Goal: Task Accomplishment & Management: Manage account settings

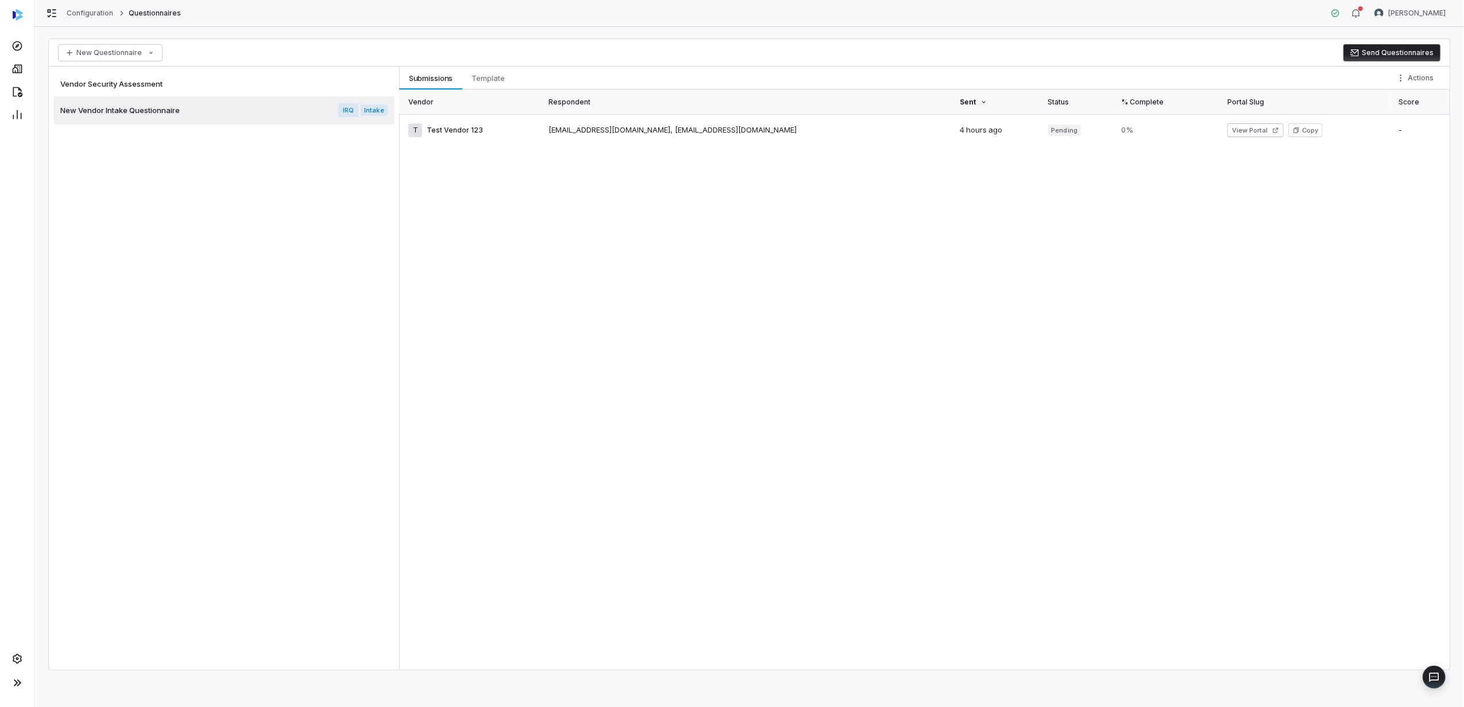
click at [127, 79] on span "Vendor Security Assessment" at bounding box center [111, 84] width 102 height 10
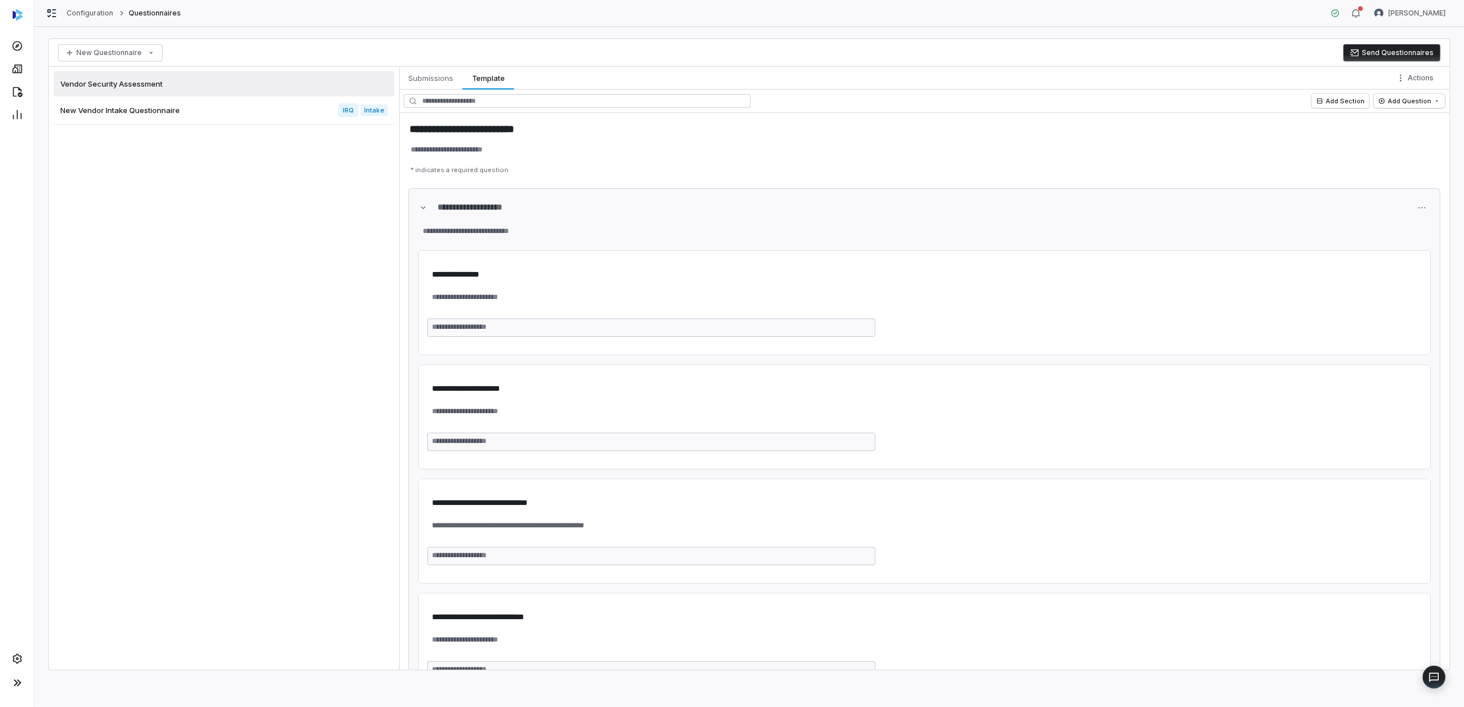
click at [125, 109] on span "New Vendor Intake Questionnaire" at bounding box center [119, 110] width 119 height 10
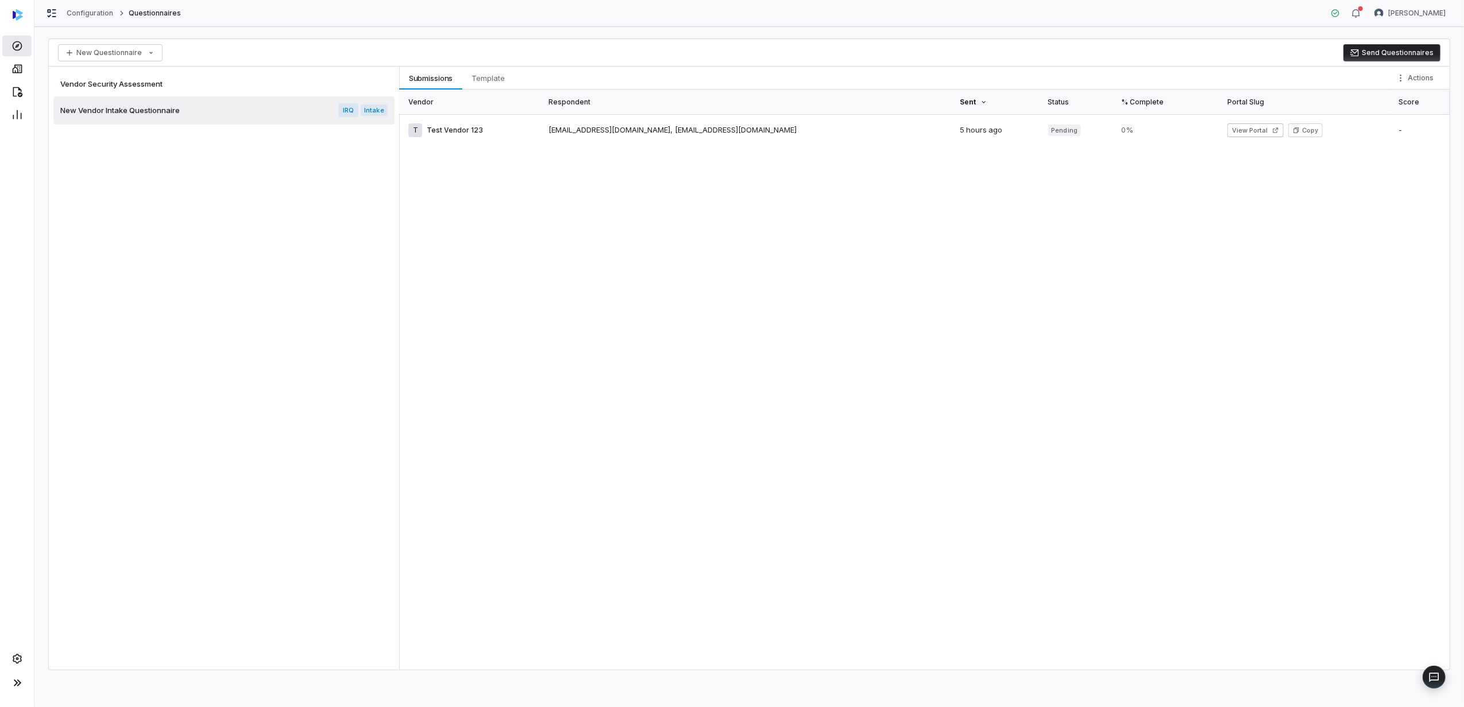
click at [22, 47] on icon at bounding box center [16, 45] width 11 height 11
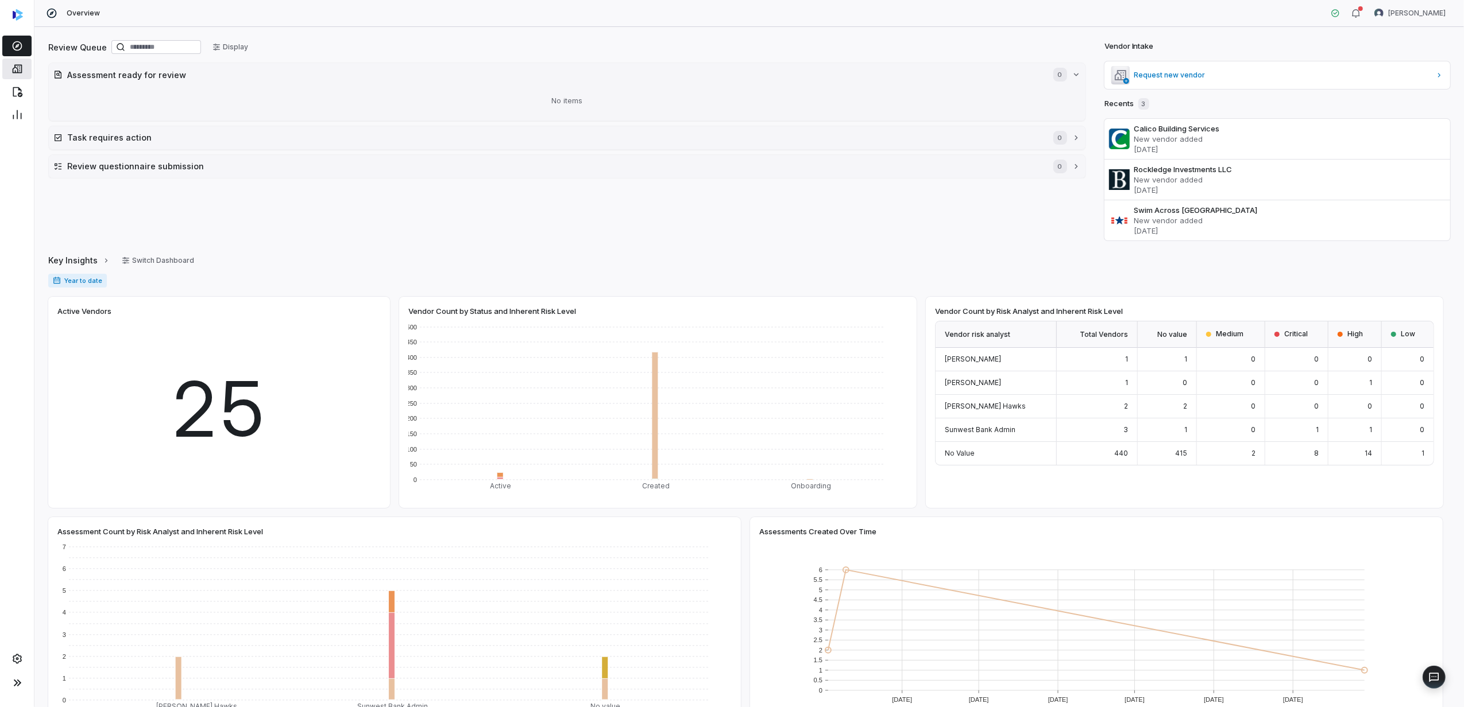
click at [18, 71] on icon at bounding box center [16, 68] width 11 height 11
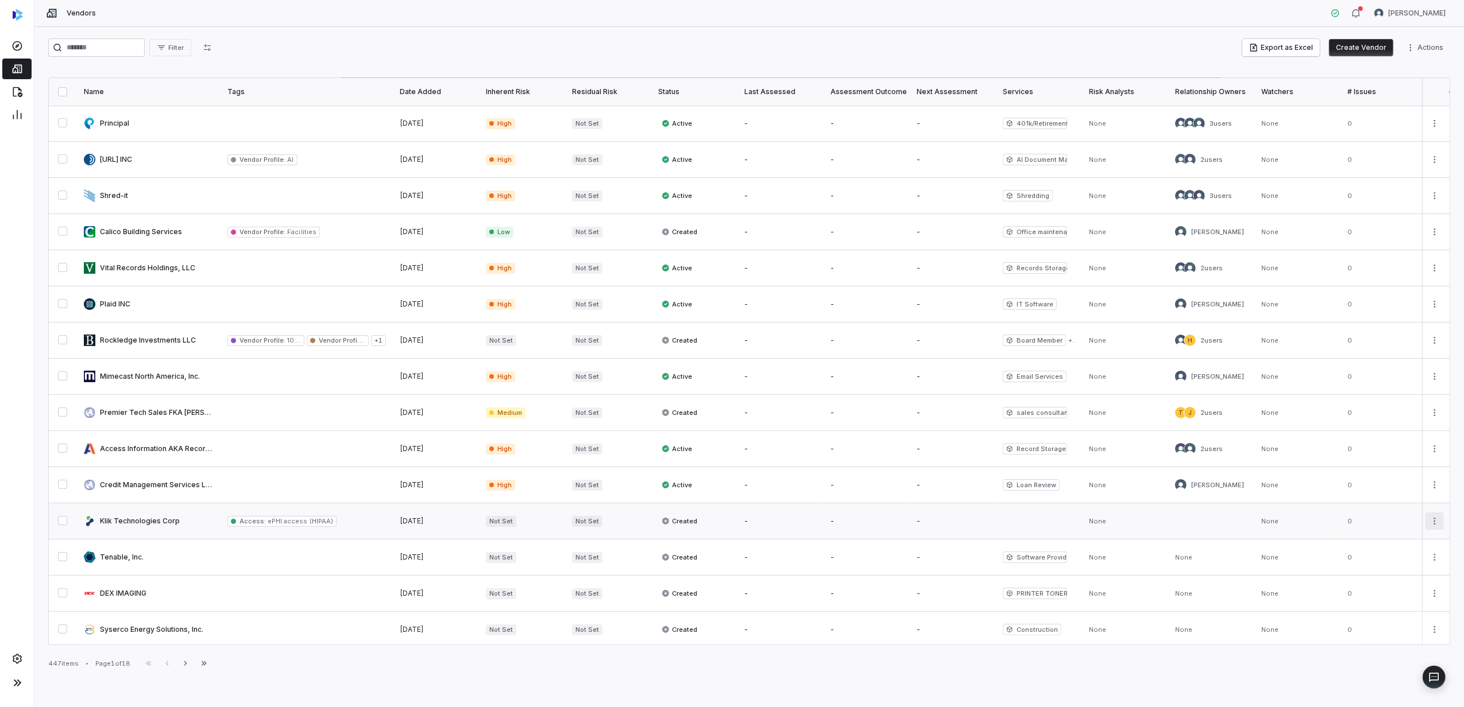
click at [1431, 526] on html "Vendors [PERSON_NAME] Filter Export as Excel Create Vendor Actions Name Tags Da…" at bounding box center [732, 353] width 1464 height 707
click at [1430, 521] on html "Vendors [PERSON_NAME] Filter Export as Excel Create Vendor Actions Name Tags Da…" at bounding box center [732, 353] width 1464 height 707
click at [497, 341] on span "Not Set" at bounding box center [501, 340] width 30 height 11
click at [1430, 342] on html "Vendors [PERSON_NAME] Filter Export as Excel Create Vendor Actions Name Tags Da…" at bounding box center [732, 353] width 1464 height 707
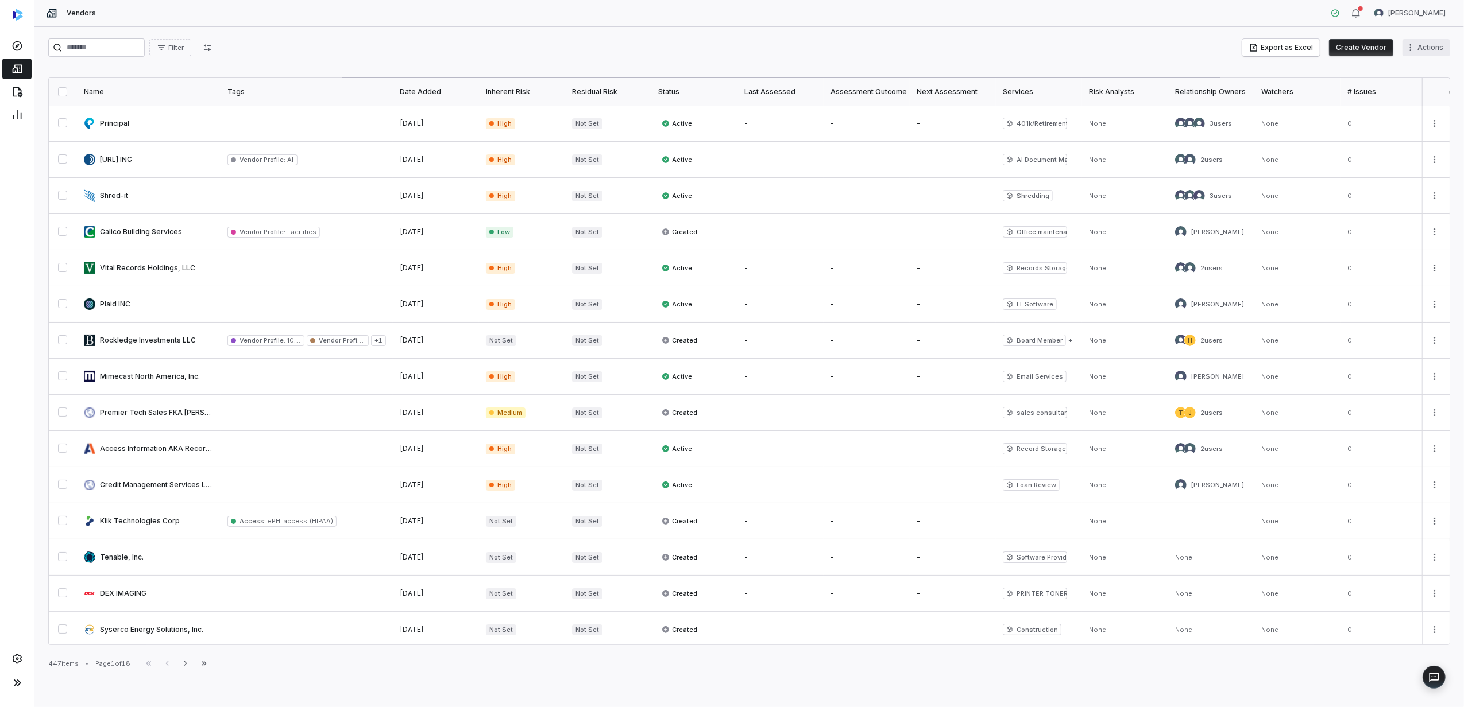
click at [1423, 45] on html "Vendors [PERSON_NAME] Filter Export as Excel Create Vendor Actions Name Tags Da…" at bounding box center [732, 353] width 1464 height 707
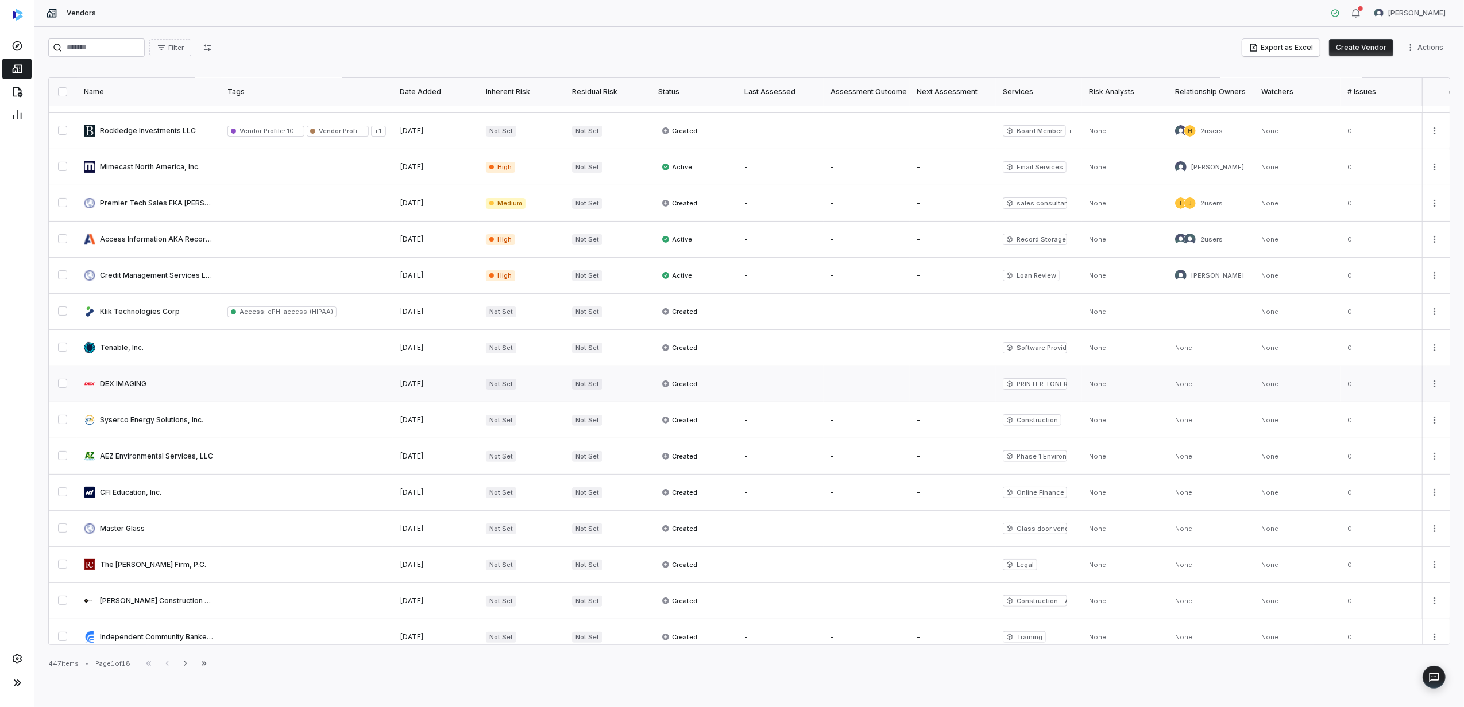
scroll to position [377, 0]
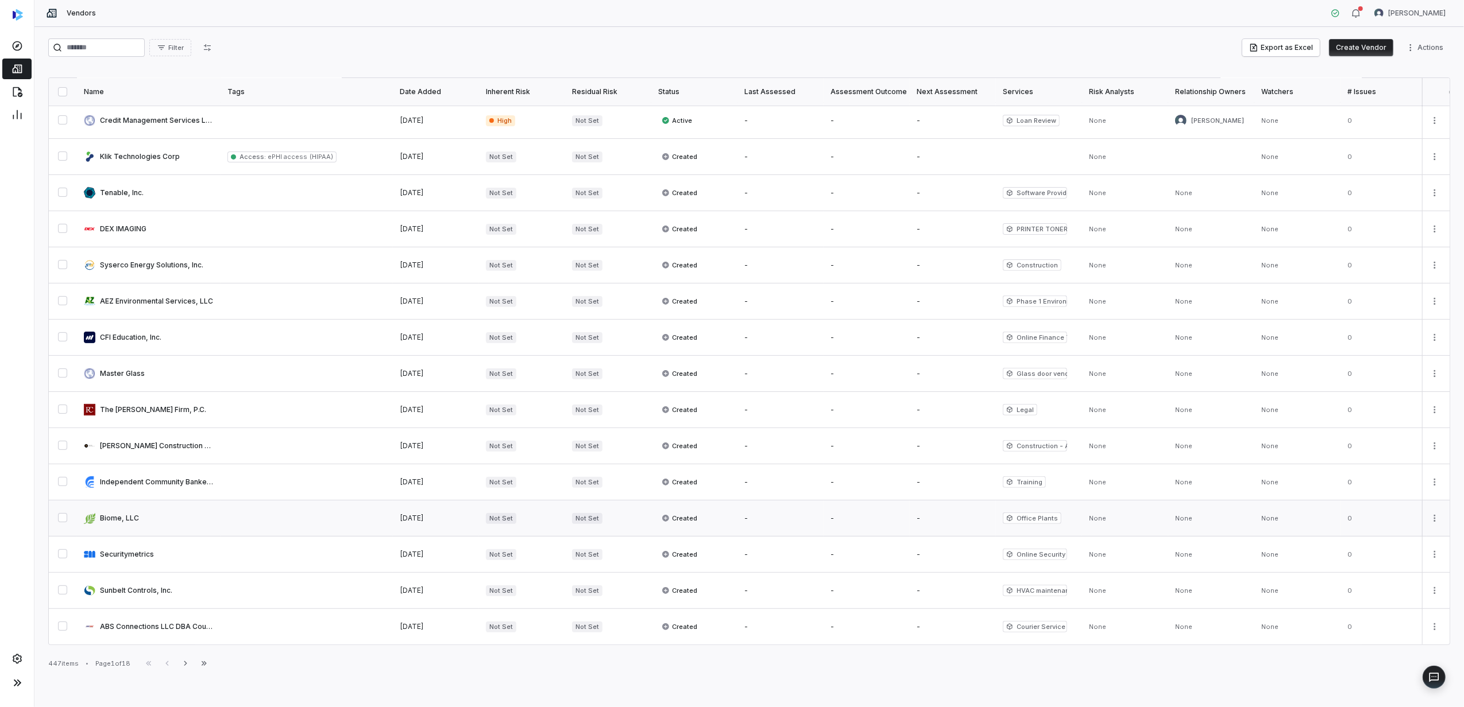
click at [1040, 513] on span "Office Plants" at bounding box center [1032, 518] width 59 height 11
click at [189, 666] on icon "button" at bounding box center [185, 663] width 9 height 9
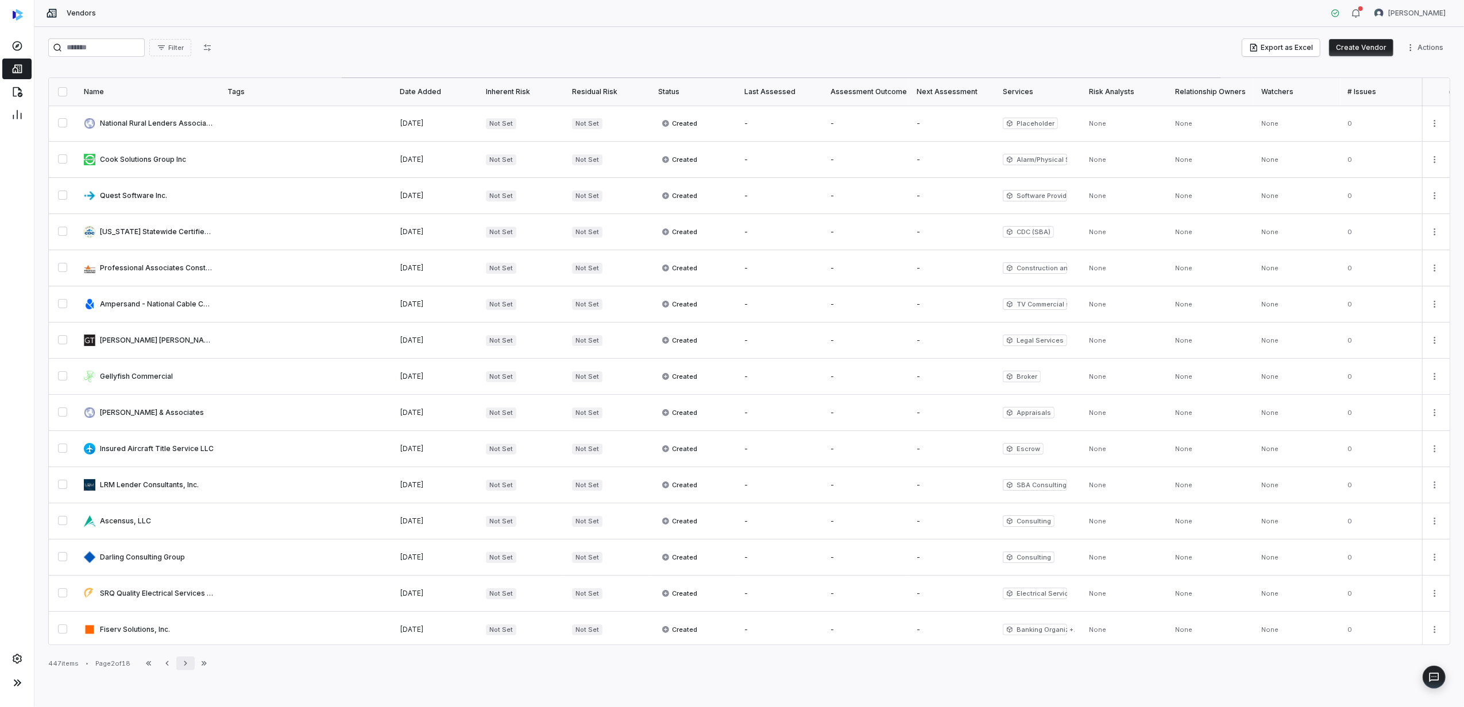
click at [189, 666] on icon "button" at bounding box center [185, 663] width 9 height 9
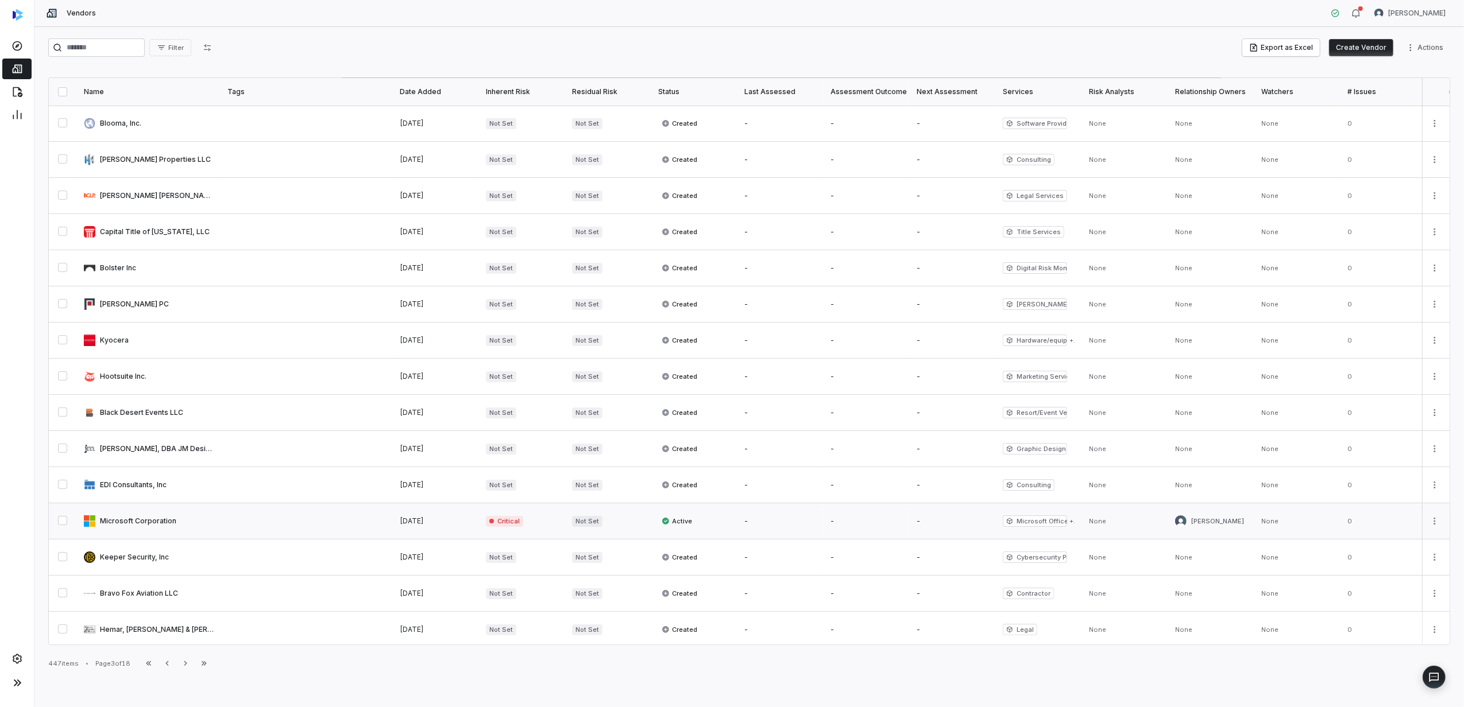
click at [500, 524] on span "Critical" at bounding box center [504, 521] width 37 height 11
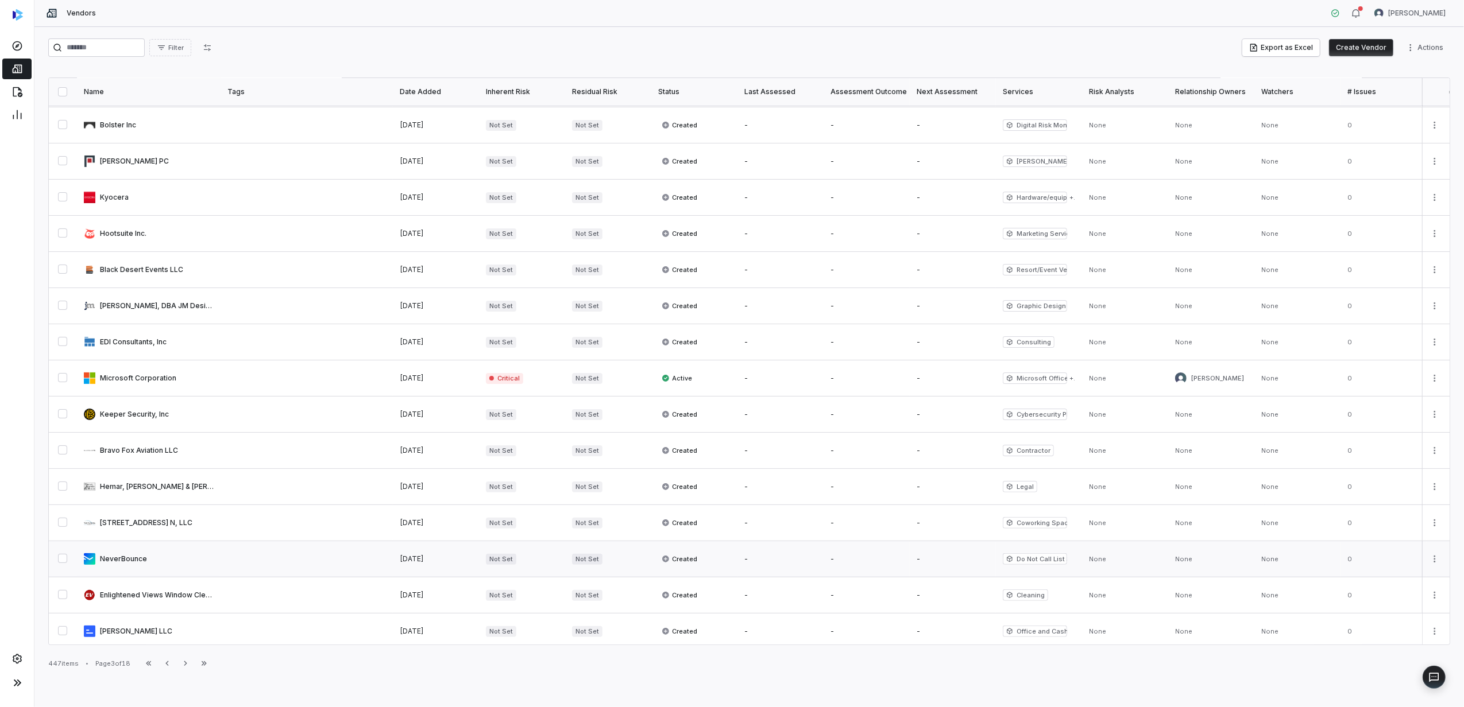
scroll to position [306, 0]
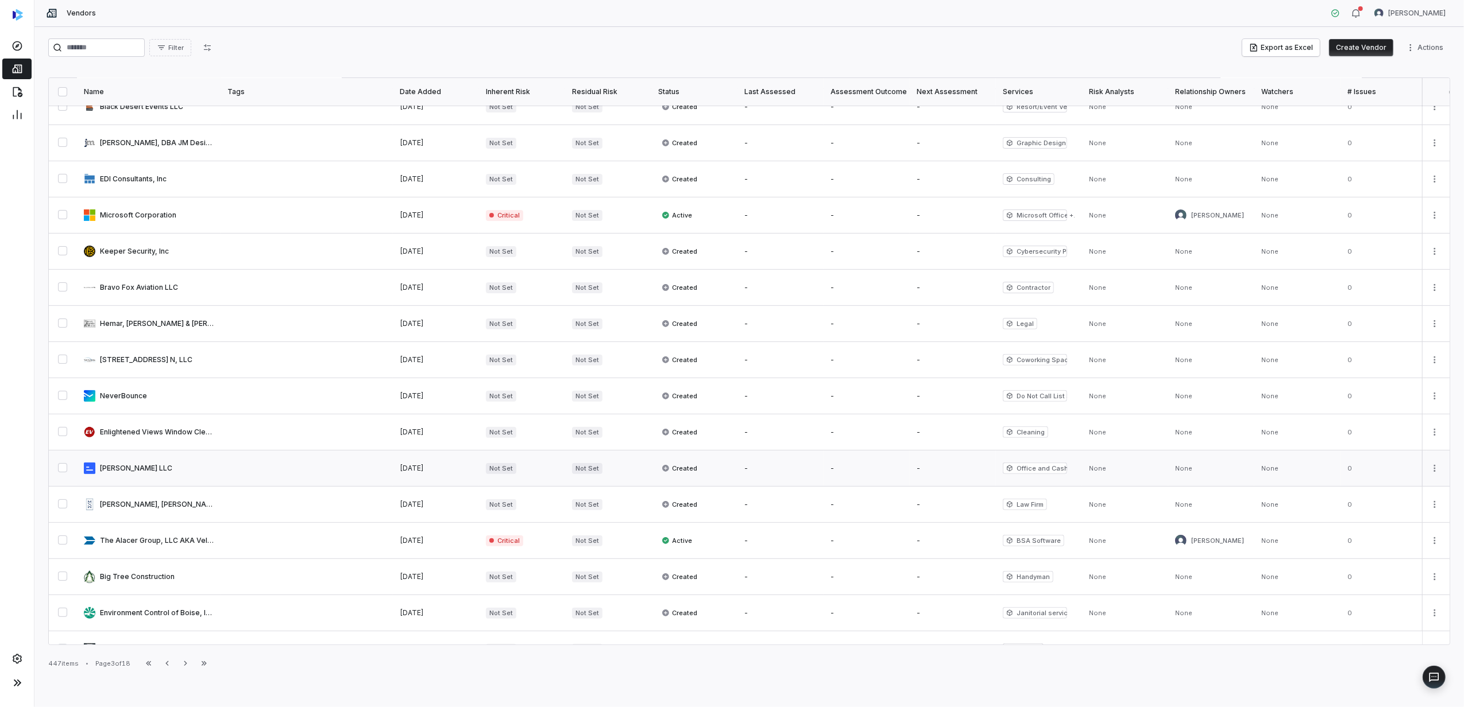
click at [494, 473] on span "Not Set" at bounding box center [501, 468] width 30 height 11
click at [166, 433] on link at bounding box center [149, 433] width 144 height 36
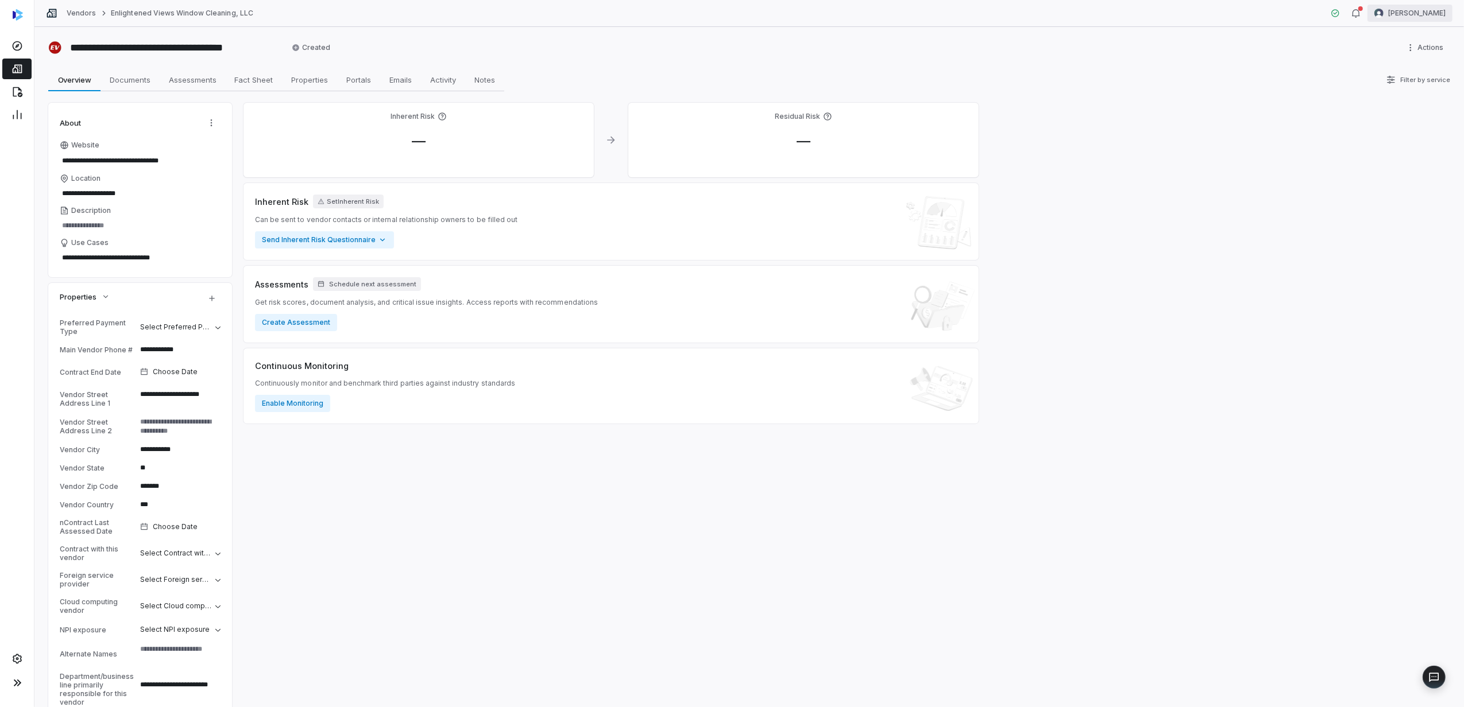
type textarea "*"
